Goal: Transaction & Acquisition: Purchase product/service

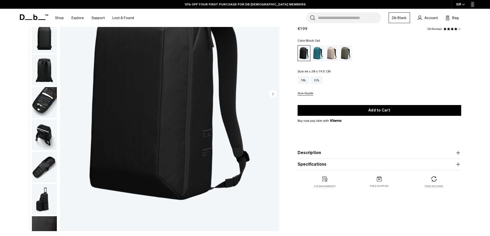
click at [46, 99] on img "button" at bounding box center [44, 102] width 25 height 31
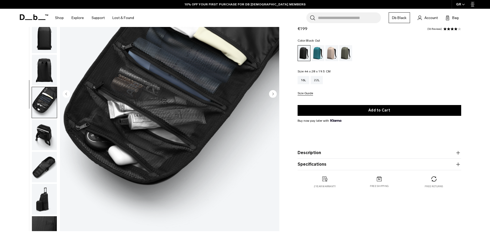
click at [47, 72] on img "button" at bounding box center [44, 70] width 25 height 31
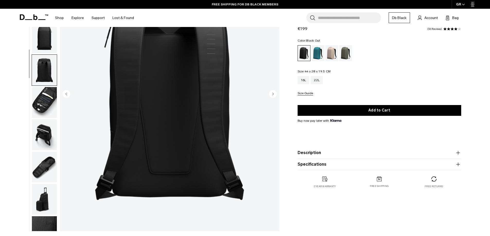
click at [42, 38] on img "button" at bounding box center [44, 38] width 25 height 31
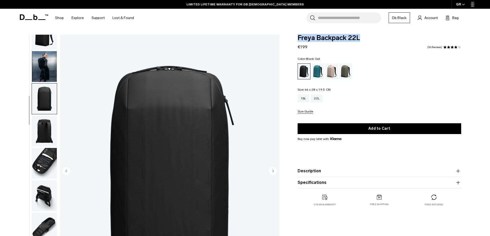
drag, startPoint x: 297, startPoint y: 37, endPoint x: 360, endPoint y: 40, distance: 62.6
click at [360, 40] on div "Freya Backpack 22L €199 4.2 star rating 36 Reviews Color: Black Out Out of stoc…" at bounding box center [379, 126] width 194 height 182
